Goal: Transaction & Acquisition: Purchase product/service

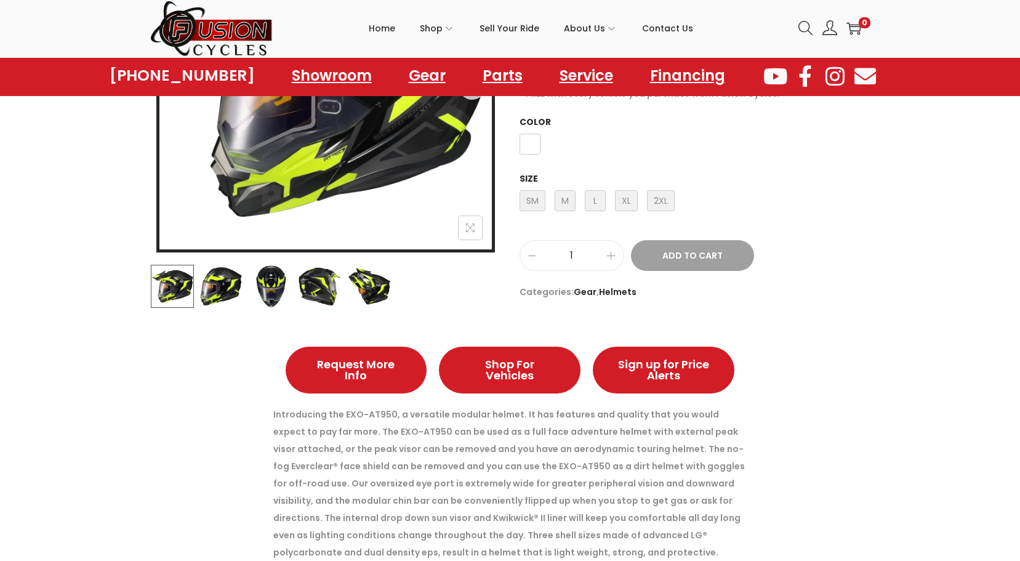
scroll to position [62, 0]
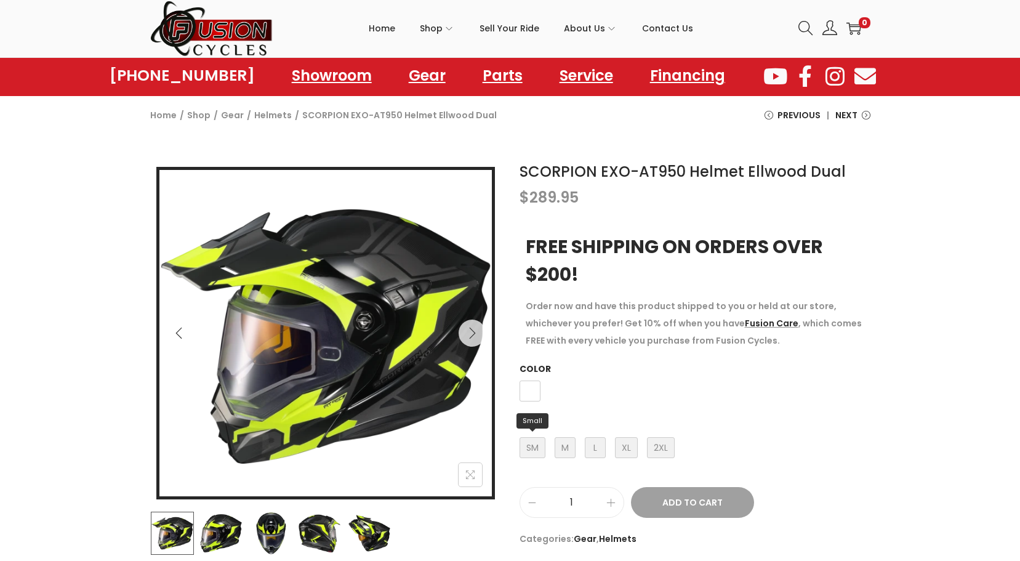
click at [535, 451] on span "SM Small" at bounding box center [533, 447] width 26 height 21
click at [559, 445] on span "M Medium" at bounding box center [565, 447] width 21 height 21
click at [594, 442] on span "L Large" at bounding box center [595, 447] width 21 height 21
click at [621, 444] on span "XL X-Large" at bounding box center [626, 447] width 23 height 21
click at [658, 446] on span "2XL 2X-Large" at bounding box center [661, 447] width 28 height 21
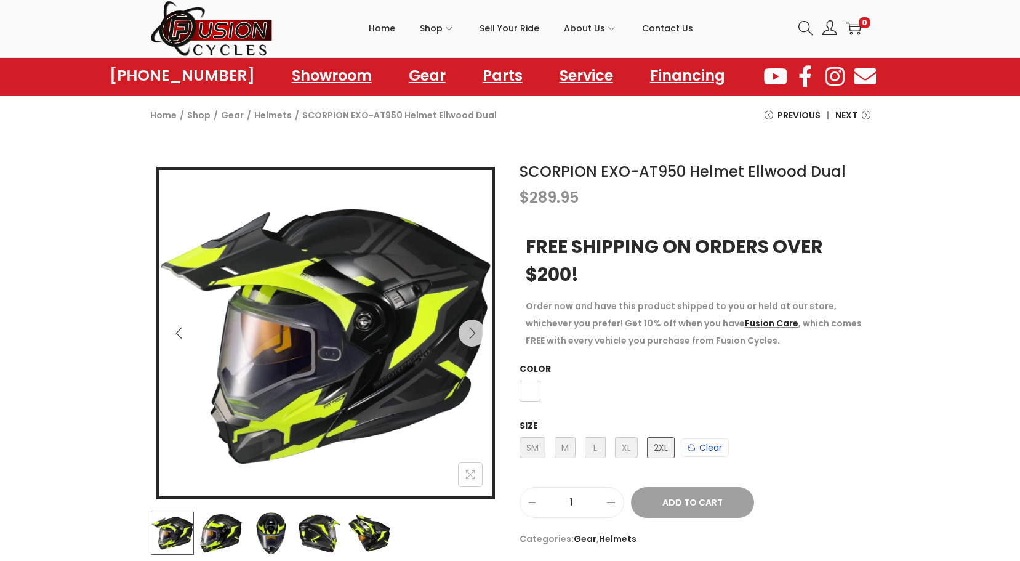
click at [706, 450] on link "Clear" at bounding box center [705, 447] width 48 height 18
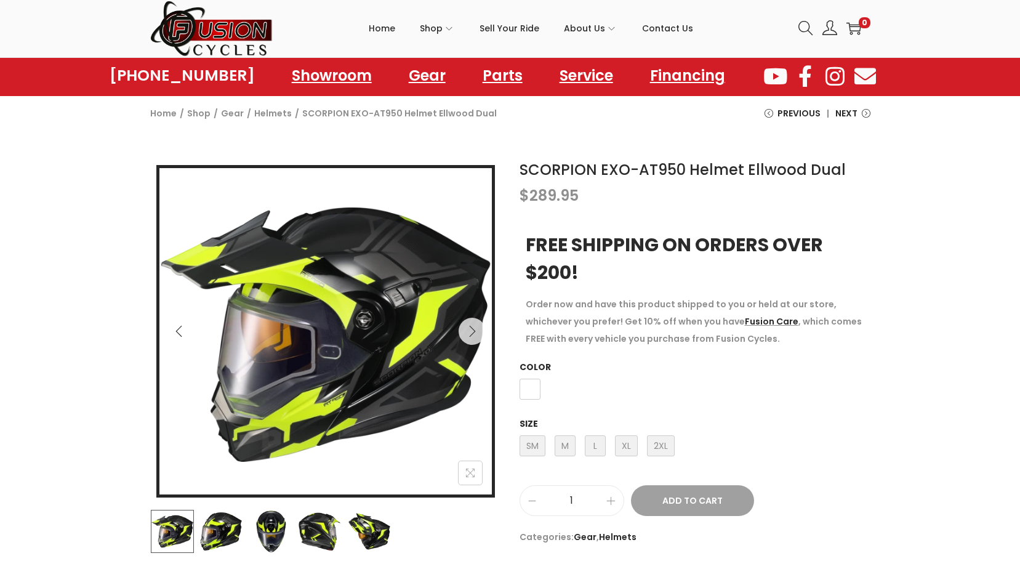
scroll to position [62, 0]
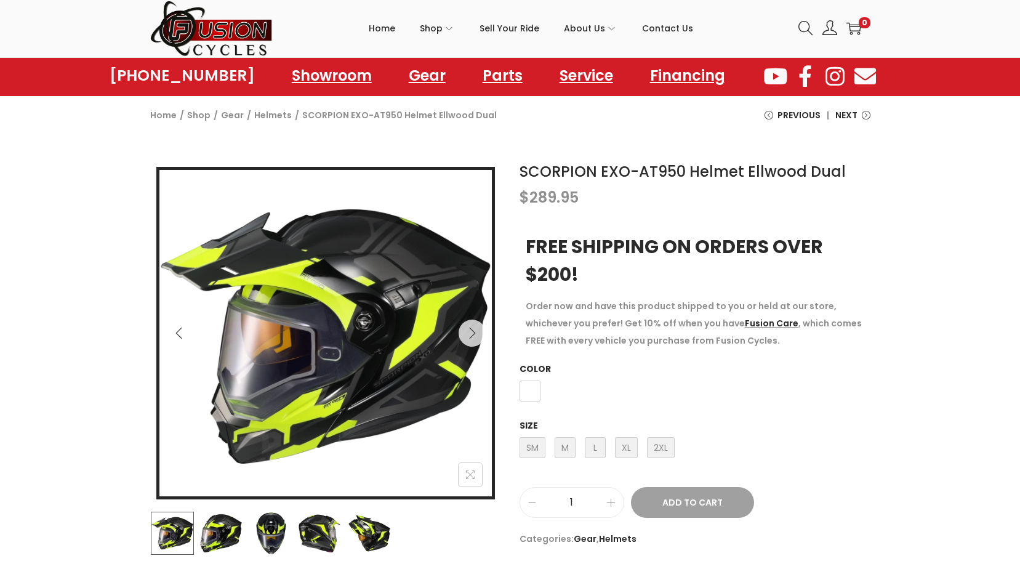
click at [945, 21] on div "Skip to navigation Skip to content Home Shop ATVs Dirt Bikes Motorcycles Scoote…" at bounding box center [510, 29] width 1020 height 58
